Goal: Find specific page/section: Find specific page/section

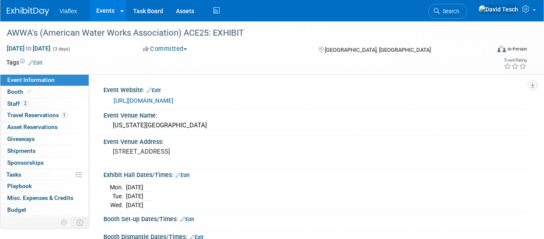
click at [112, 12] on link "Events" at bounding box center [105, 10] width 31 height 21
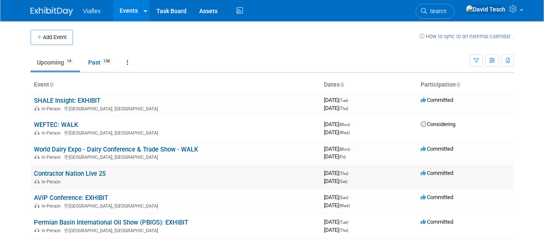
scroll to position [10, 0]
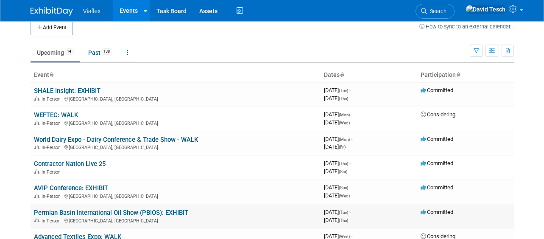
click at [123, 212] on link "Permian Basin International Oil Show (PBIOS): EXHIBIT" at bounding box center [111, 213] width 154 height 8
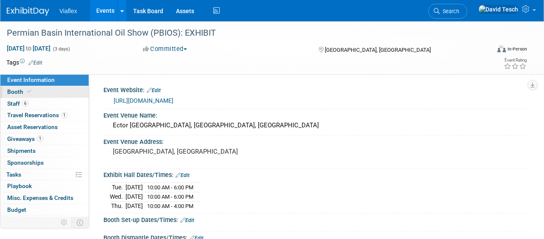
click at [17, 91] on span "Booth" at bounding box center [20, 91] width 26 height 7
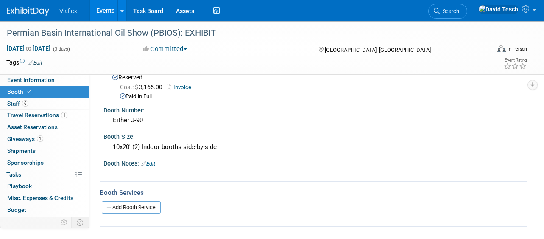
scroll to position [25, 0]
click at [34, 150] on span "Shipments 0" at bounding box center [21, 150] width 28 height 7
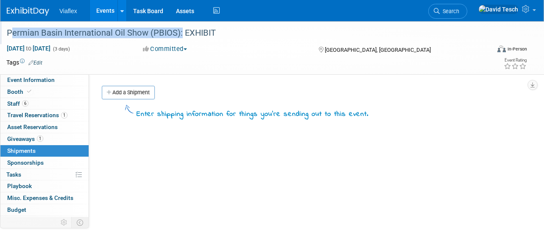
drag, startPoint x: 7, startPoint y: 33, endPoint x: 178, endPoint y: 31, distance: 171.0
click at [178, 31] on div "Permian Basin International Oil Show (PBIOS): EXHIBIT" at bounding box center [243, 32] width 479 height 15
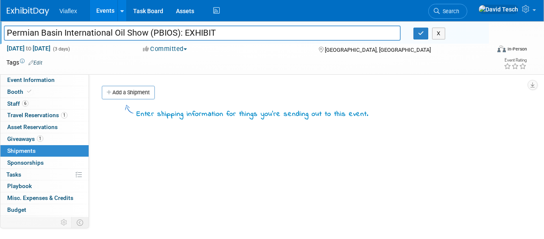
drag, startPoint x: 179, startPoint y: 34, endPoint x: -2, endPoint y: 32, distance: 180.7
click at [0, 32] on html "Viaflex Events Add Event Bulk Upload Events Shareable Event Boards Recently Vie…" at bounding box center [272, 119] width 544 height 239
